Goal: Transaction & Acquisition: Purchase product/service

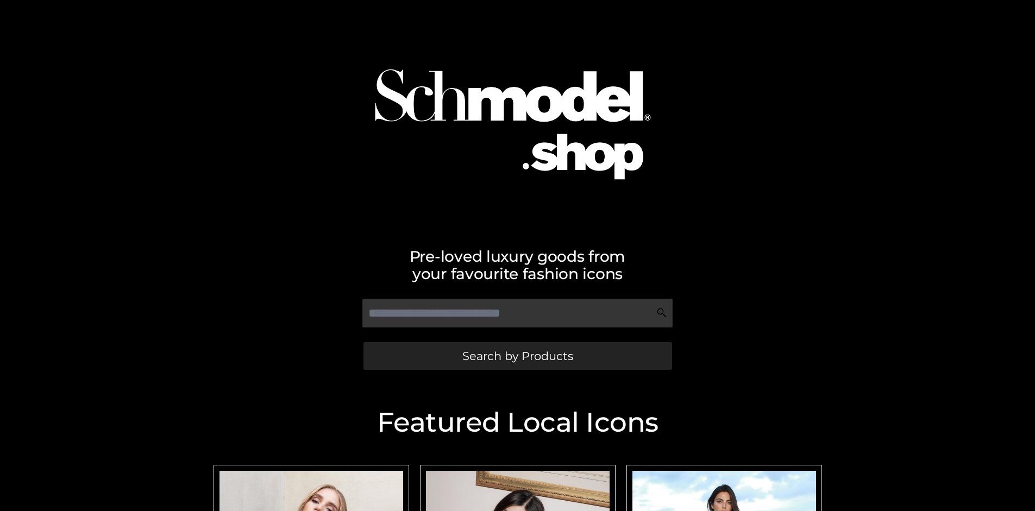
click at [517, 356] on span "Search by Products" at bounding box center [517, 355] width 111 height 11
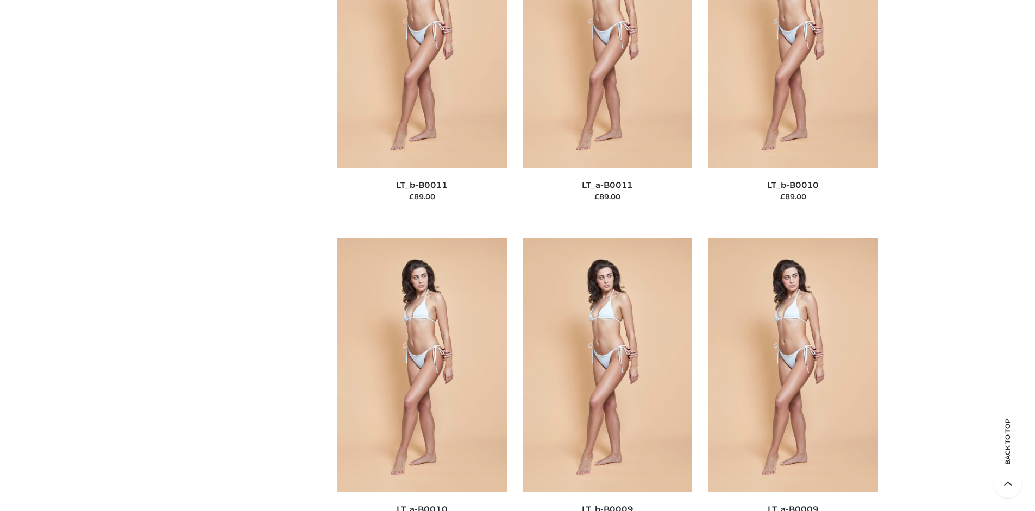
scroll to position [164, 0]
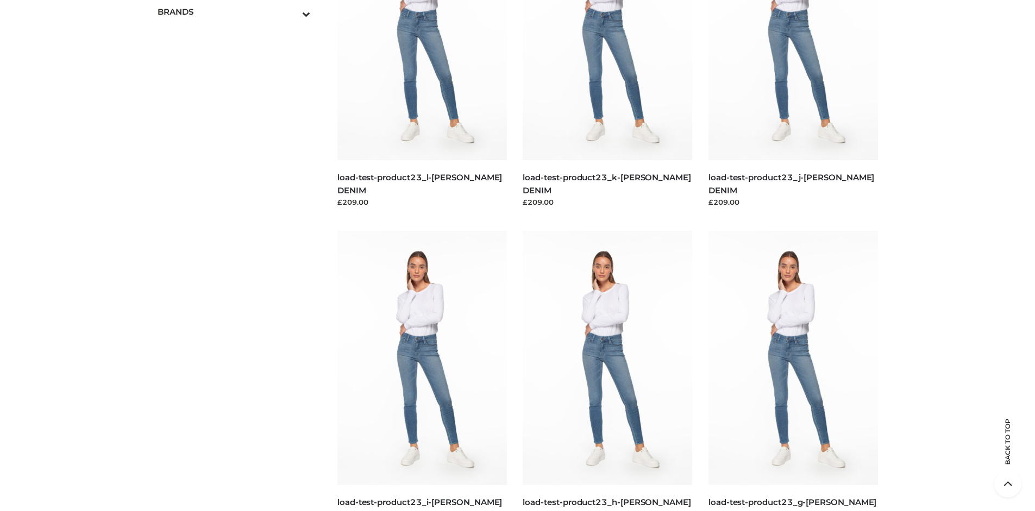
click at [291, 11] on icon "Toggle Submenu" at bounding box center [250, 14] width 122 height 12
click at [0, 0] on span "OPP SWIMWEAR" at bounding box center [0, 0] width 0 height 0
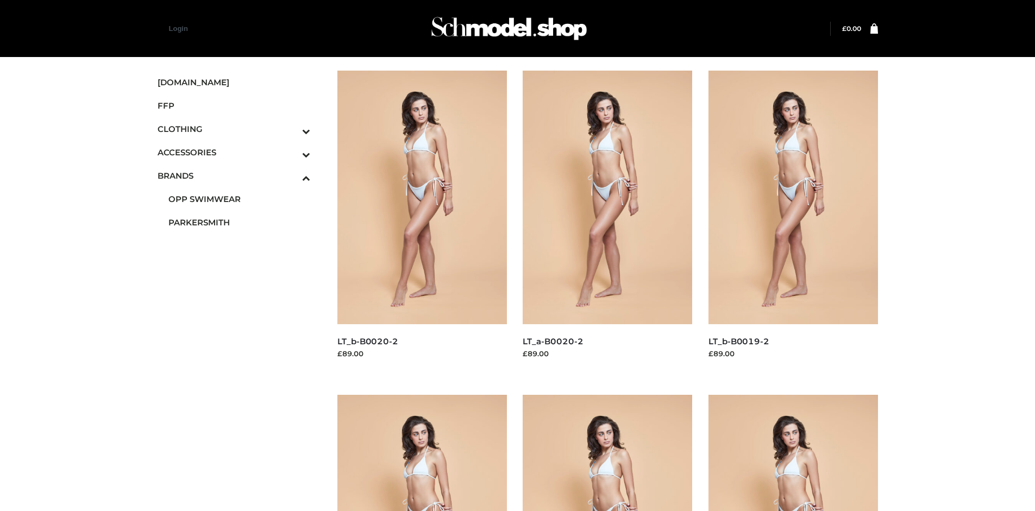
scroll to position [511, 0]
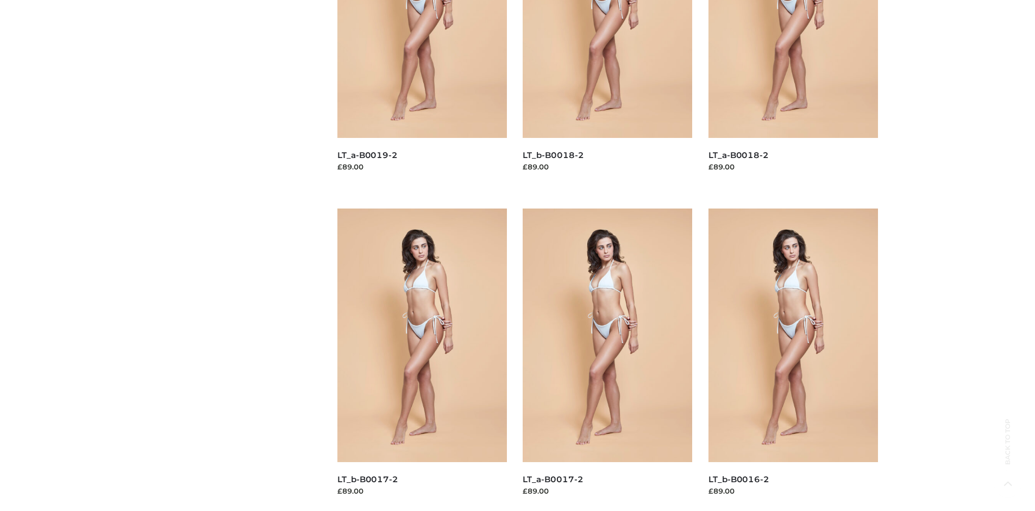
click at [607, 360] on img at bounding box center [608, 336] width 170 height 254
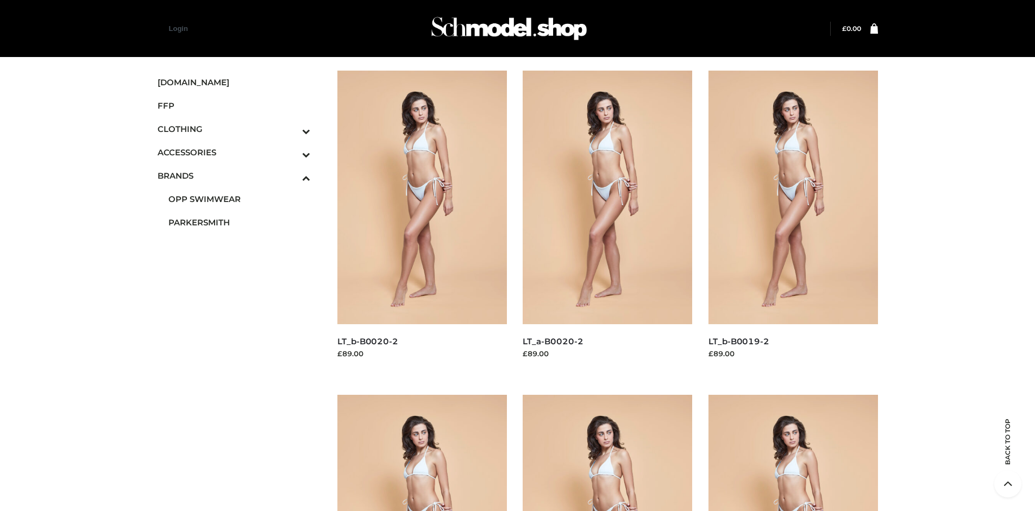
click at [234, 105] on span "FFP" at bounding box center [234, 105] width 153 height 12
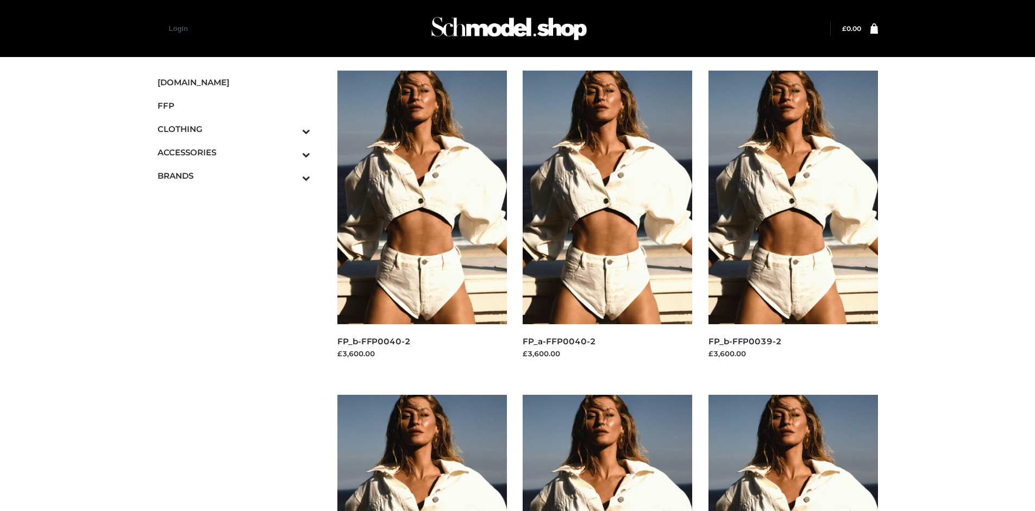
click at [422, 222] on img at bounding box center [422, 198] width 170 height 254
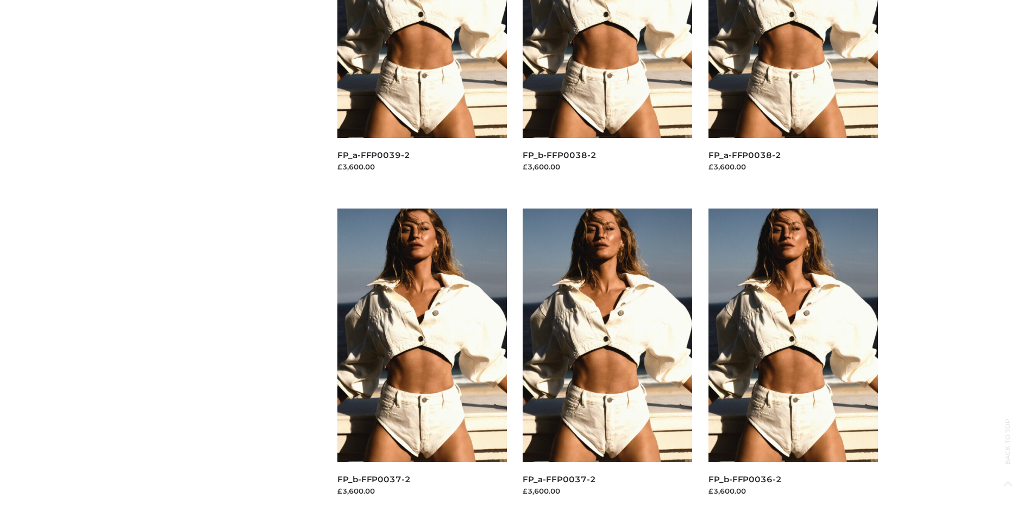
click at [607, 360] on img at bounding box center [608, 336] width 170 height 254
click at [793, 360] on img at bounding box center [794, 336] width 170 height 254
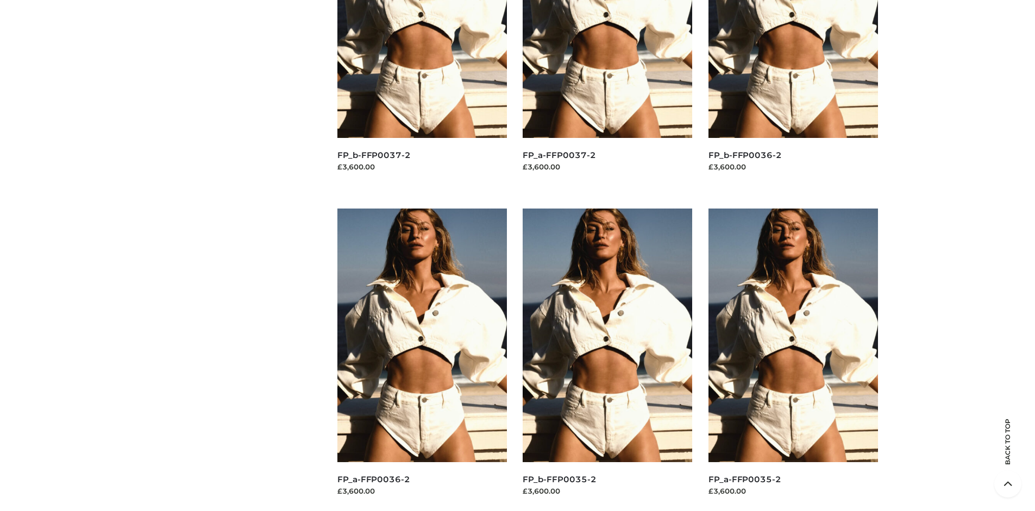
scroll to position [0, 0]
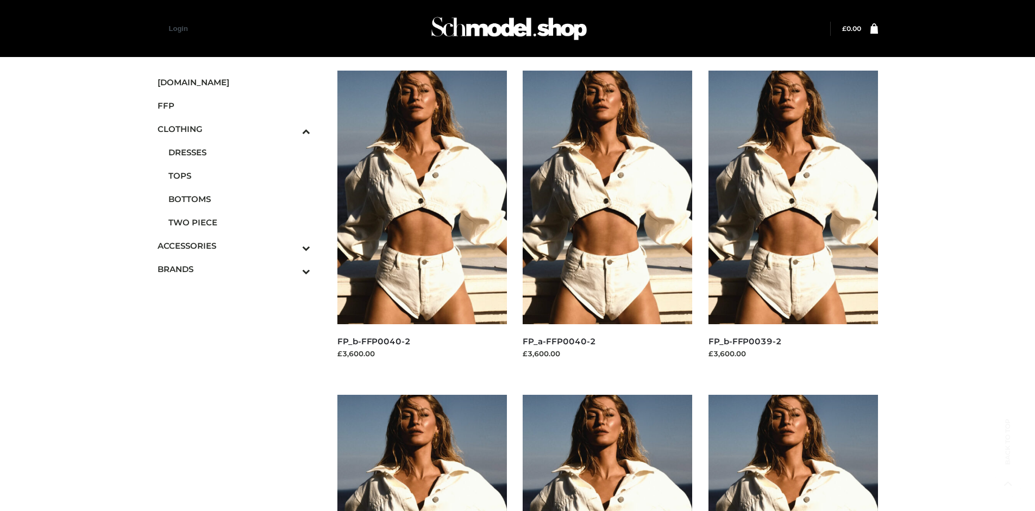
click at [239, 199] on span "BOTTOMS" at bounding box center [239, 199] width 142 height 12
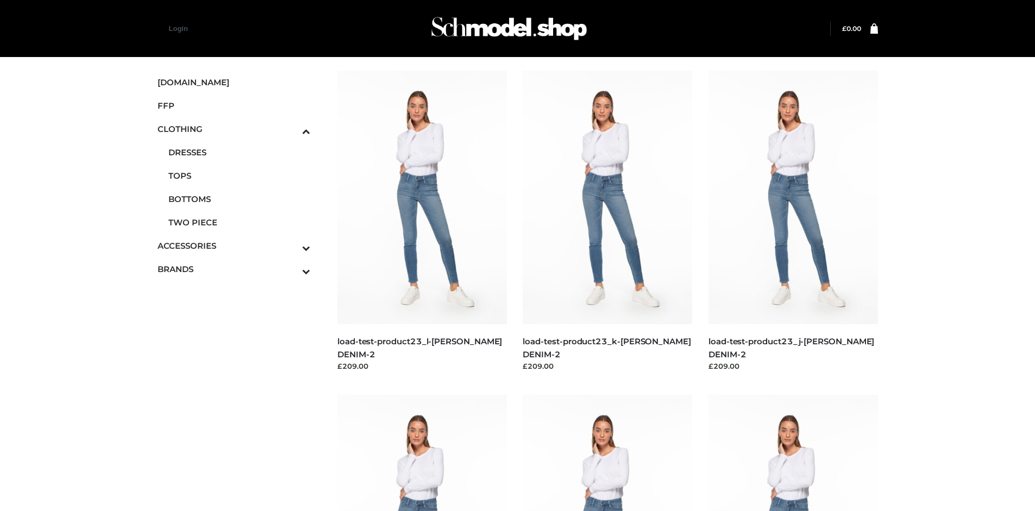
click at [793, 222] on img at bounding box center [794, 198] width 170 height 254
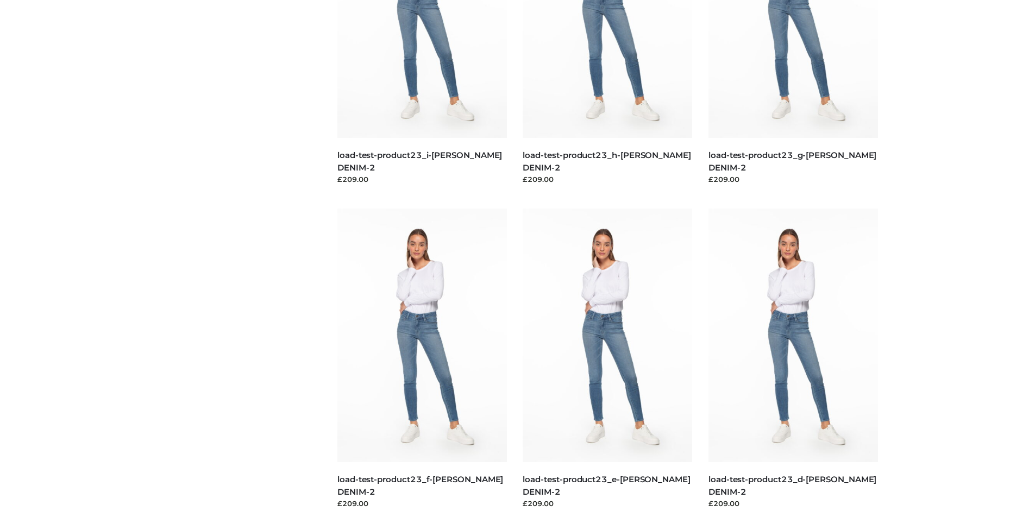
click at [793, 360] on img at bounding box center [794, 336] width 170 height 254
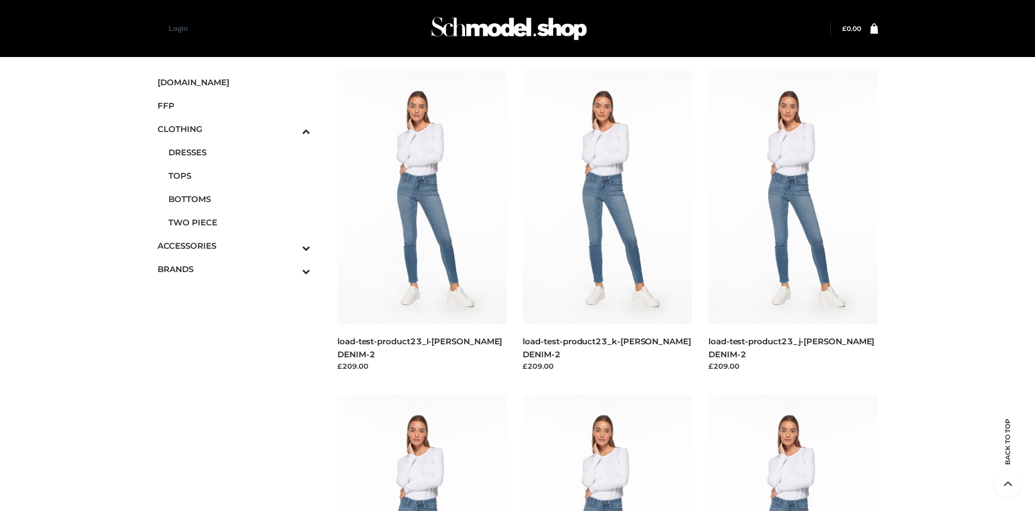
click at [291, 246] on icon "Toggle Submenu" at bounding box center [250, 248] width 122 height 12
click at [239, 263] on span "BAGS" at bounding box center [239, 269] width 142 height 12
